Goal: Information Seeking & Learning: Learn about a topic

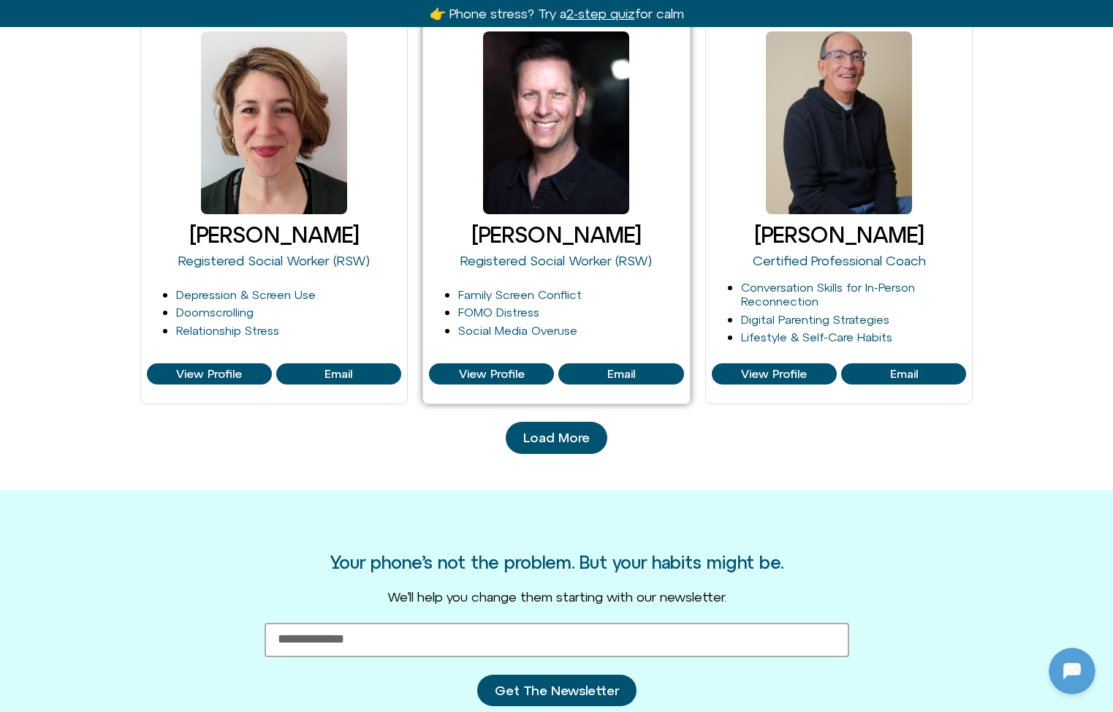
scroll to position [1498, 0]
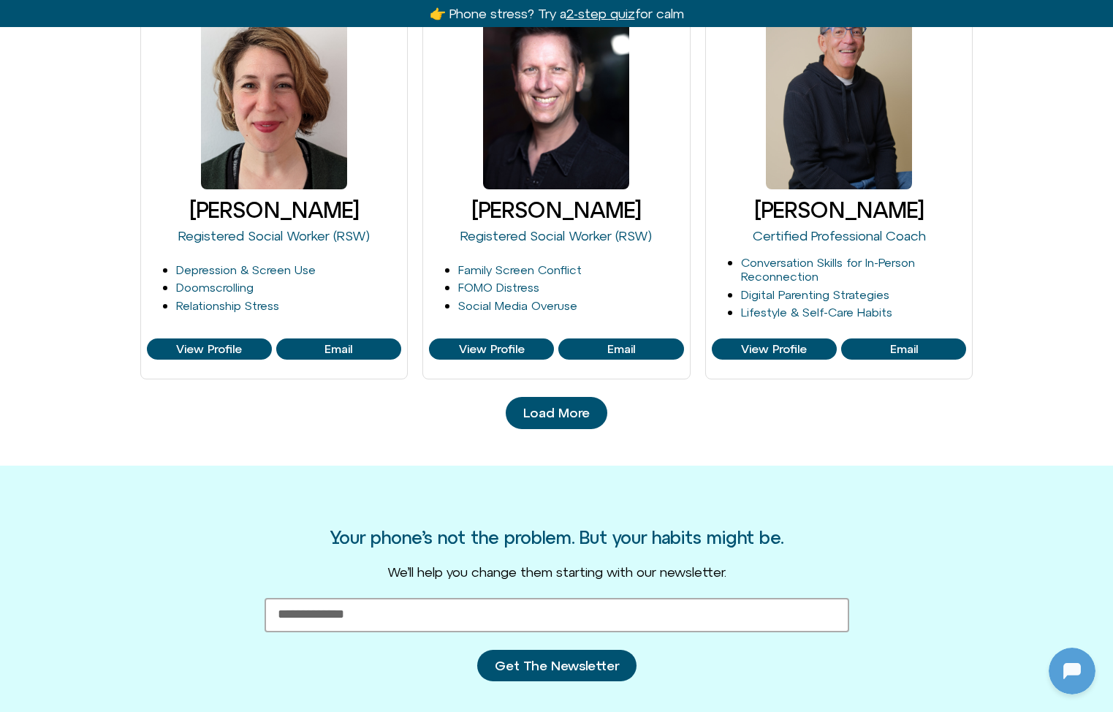
click at [568, 406] on span "Load More" at bounding box center [556, 413] width 66 height 15
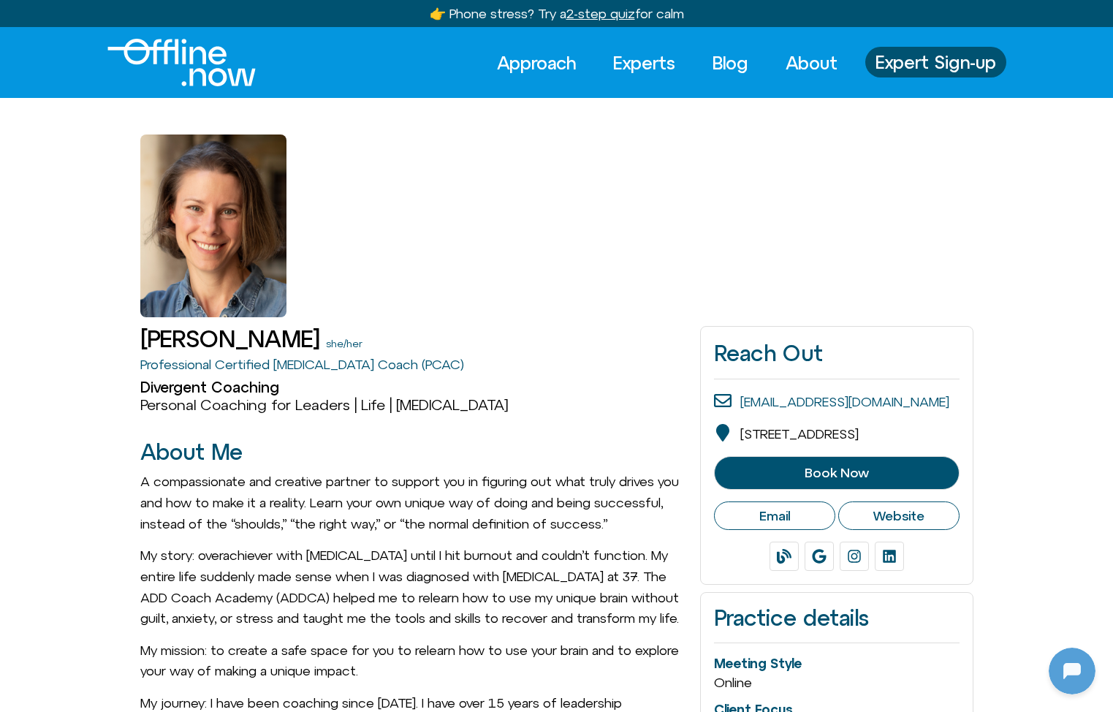
scroll to position [930, 0]
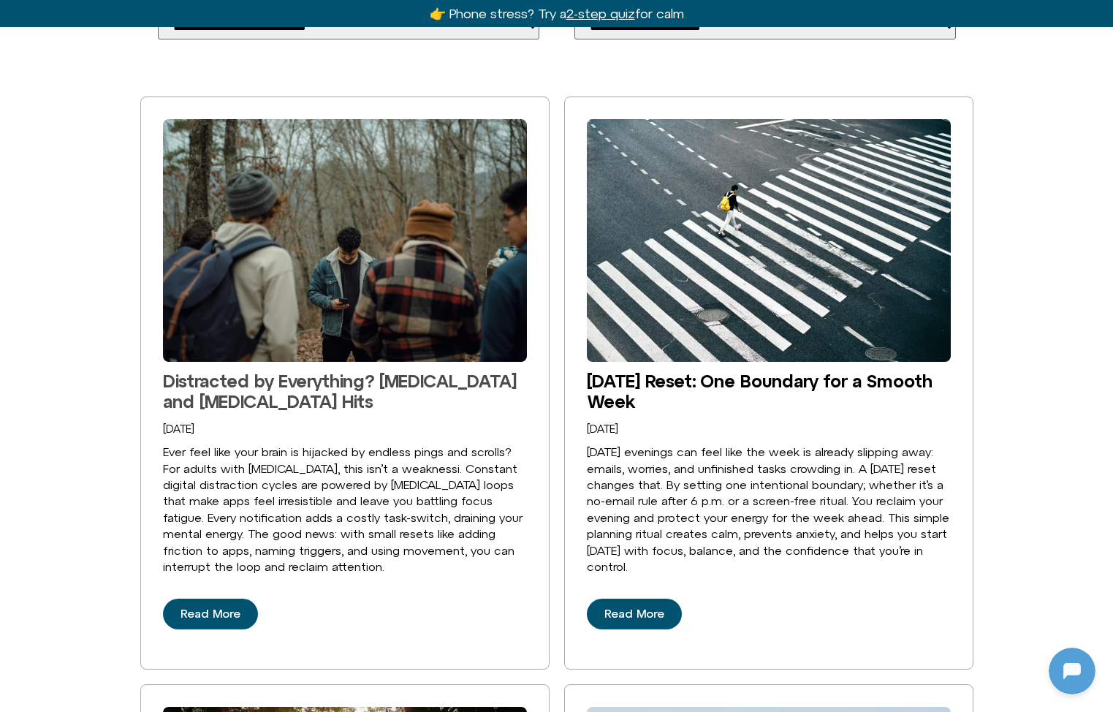
scroll to position [347, 0]
